Goal: Find specific page/section: Find specific page/section

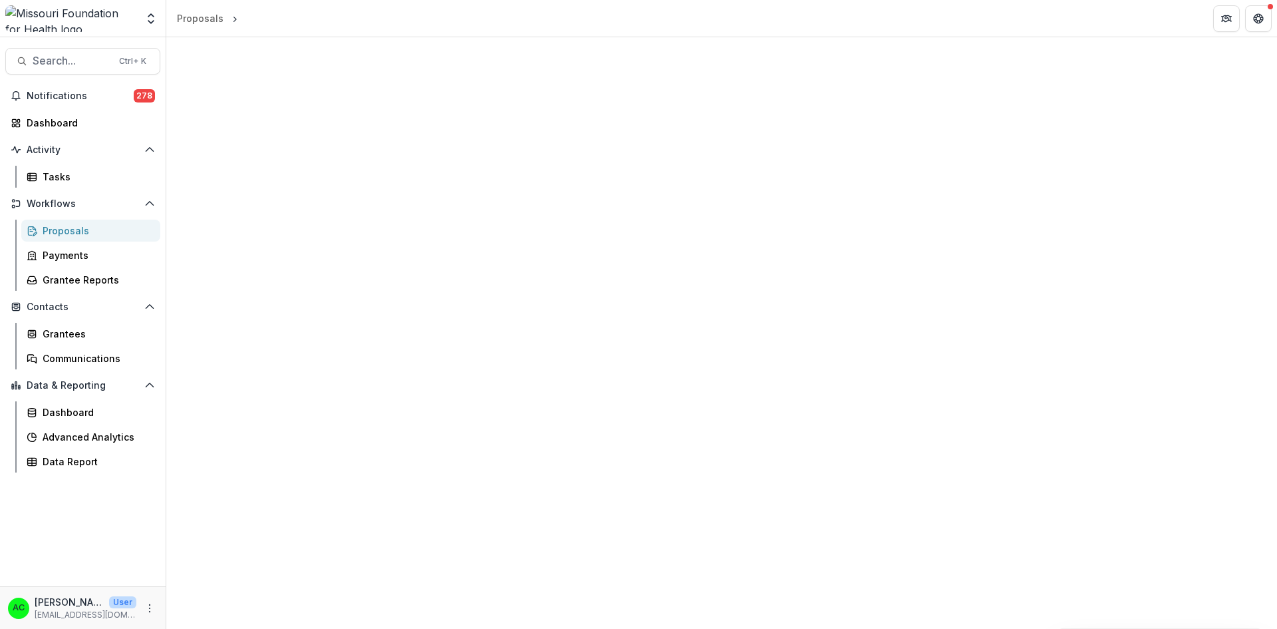
click at [1115, 258] on div at bounding box center [721, 332] width 1111 height 591
click at [73, 227] on div "Proposals" at bounding box center [96, 231] width 107 height 14
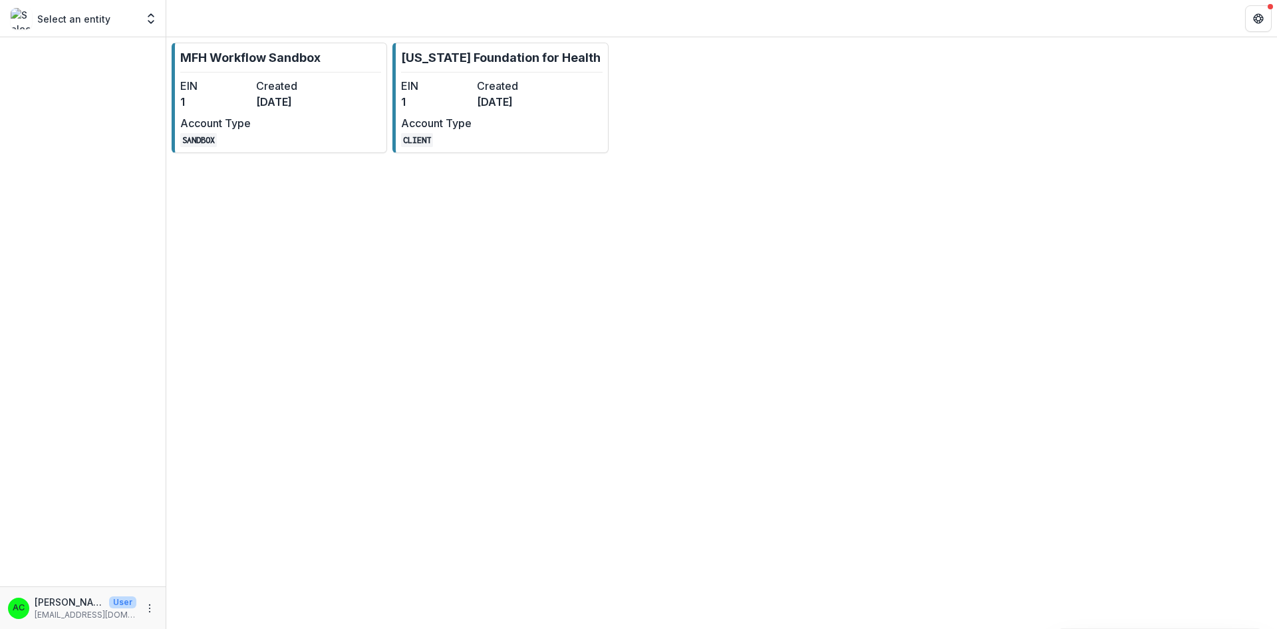
click at [430, 89] on dt "EIN" at bounding box center [436, 86] width 71 height 16
